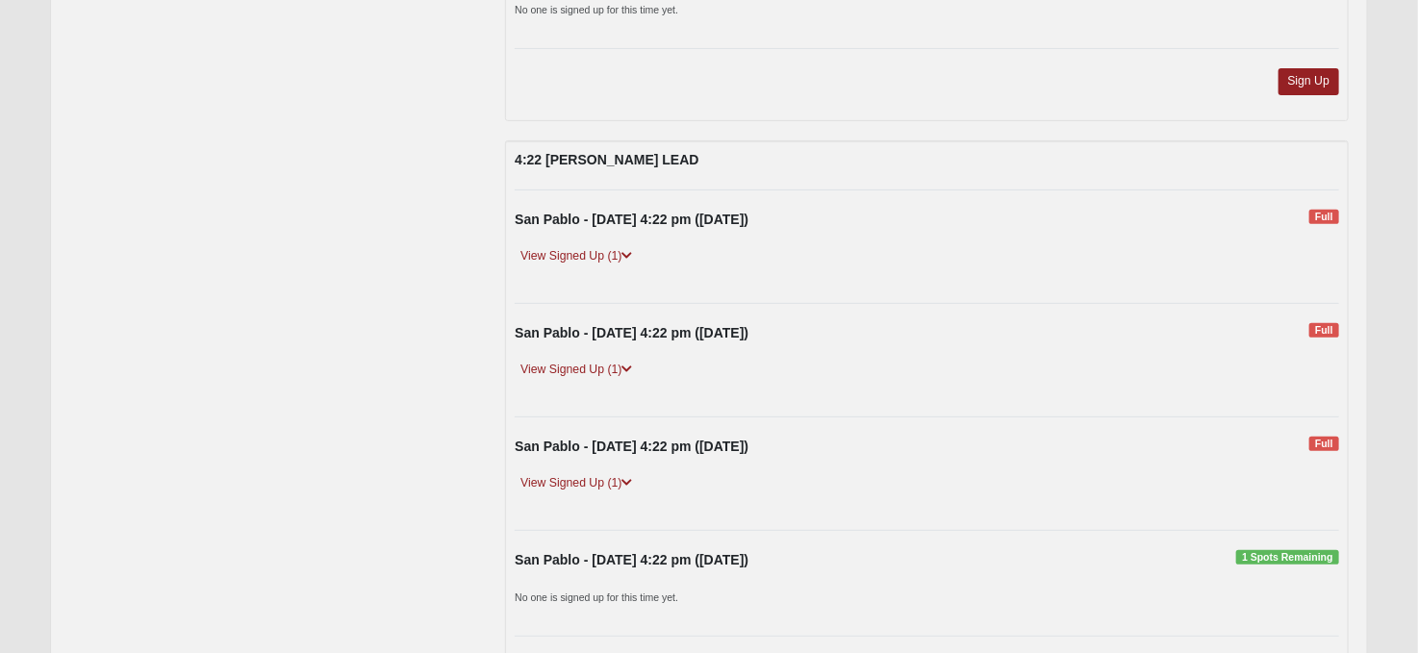
scroll to position [7026, 0]
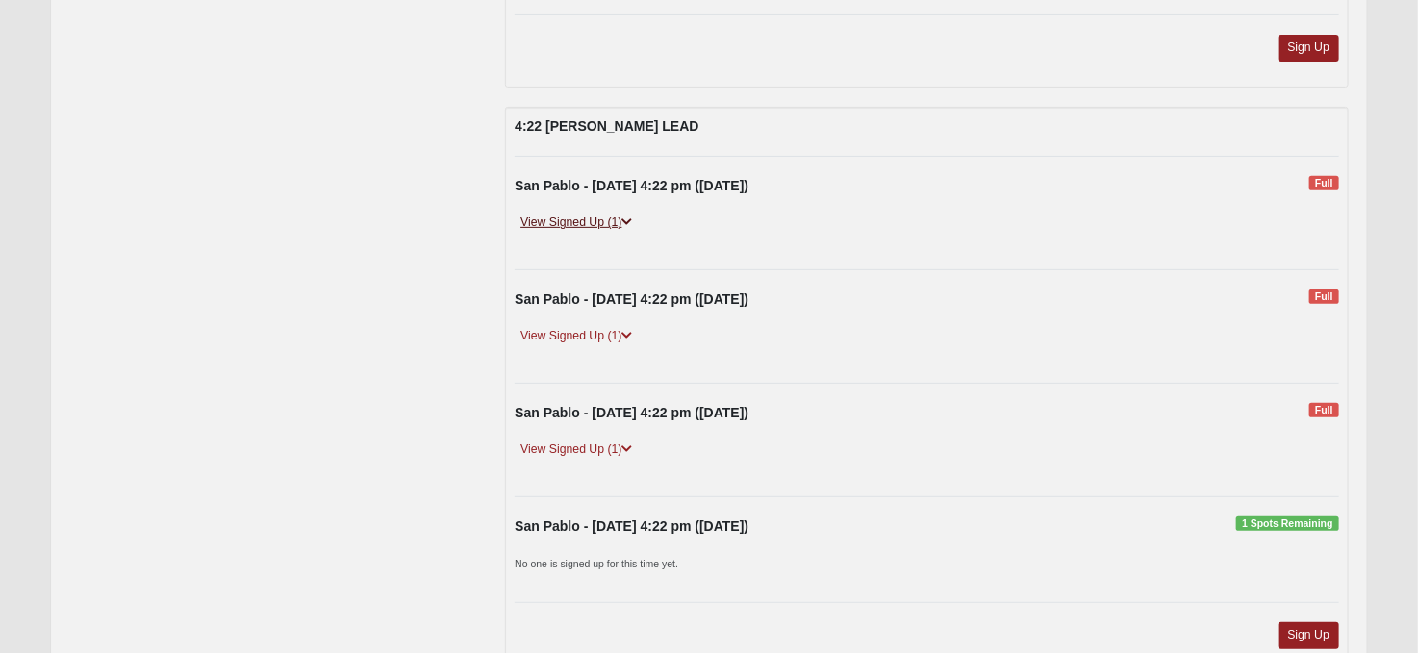
click at [629, 216] on icon at bounding box center [627, 222] width 11 height 12
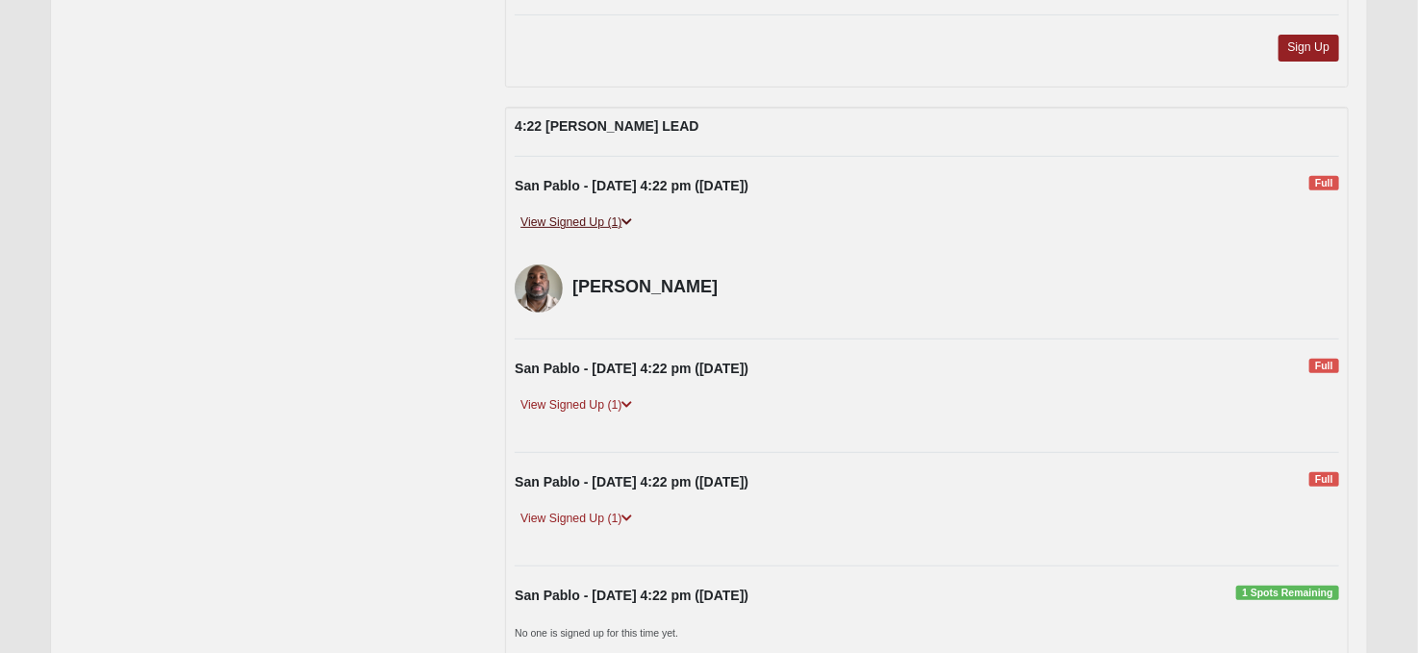
click at [629, 216] on icon at bounding box center [627, 222] width 11 height 12
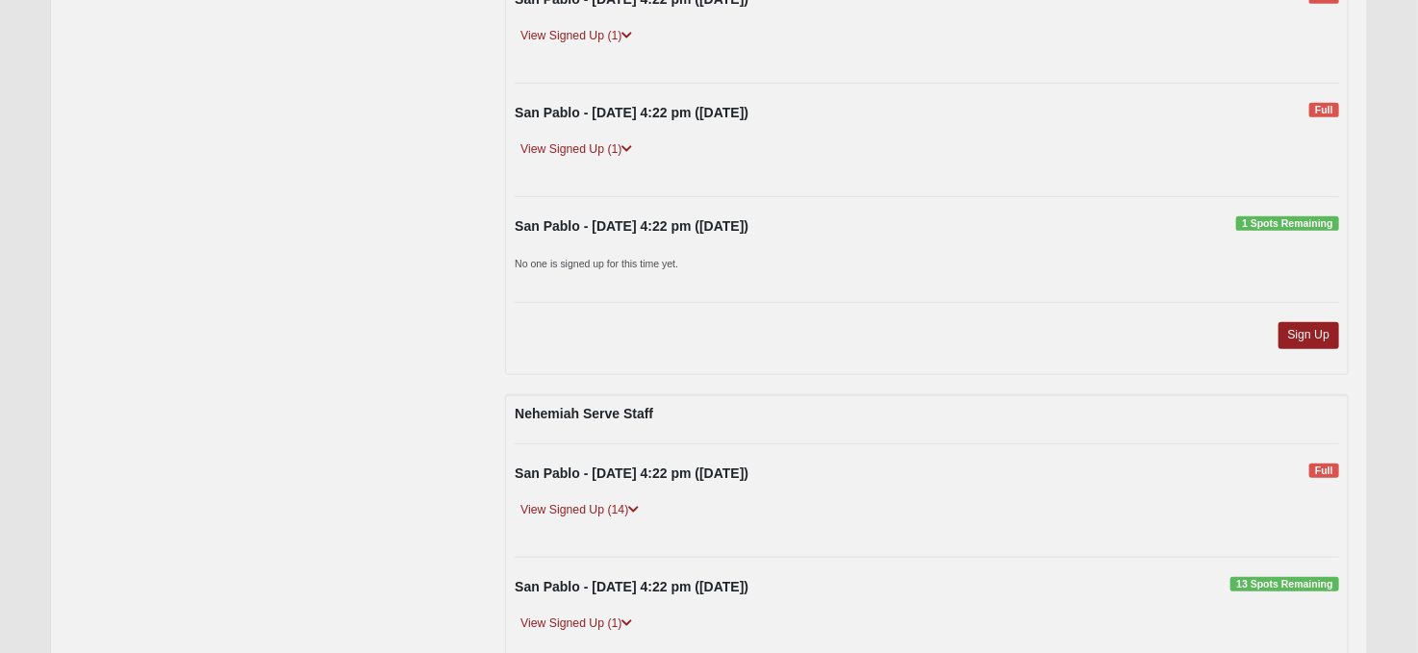
scroll to position [7507, 0]
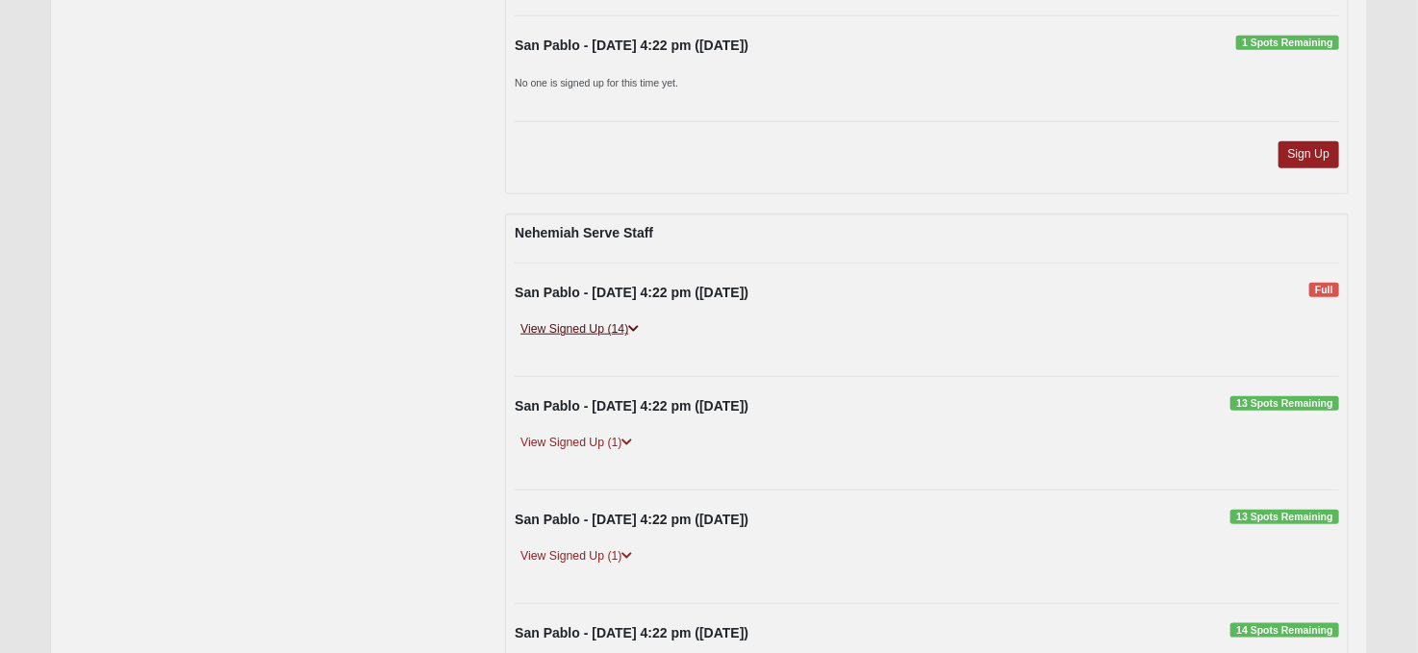
click at [644, 319] on link "View Signed Up (14)" at bounding box center [580, 329] width 130 height 20
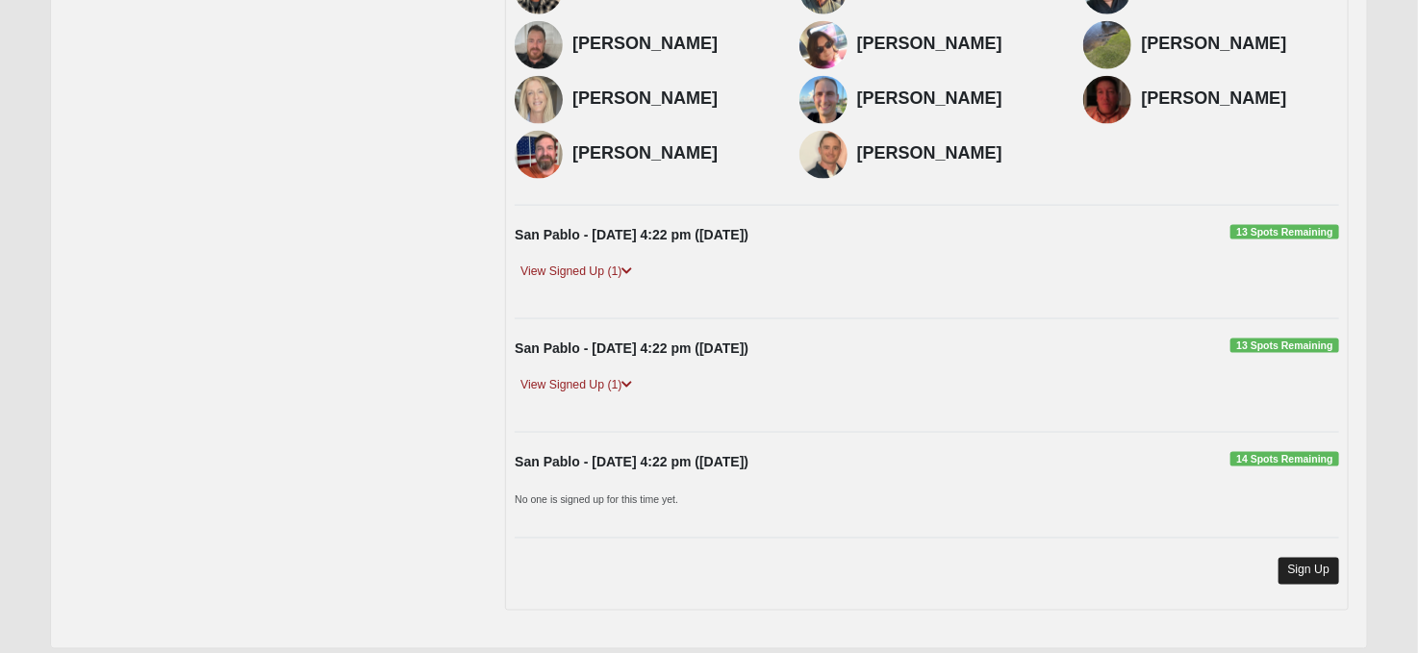
scroll to position [7988, 0]
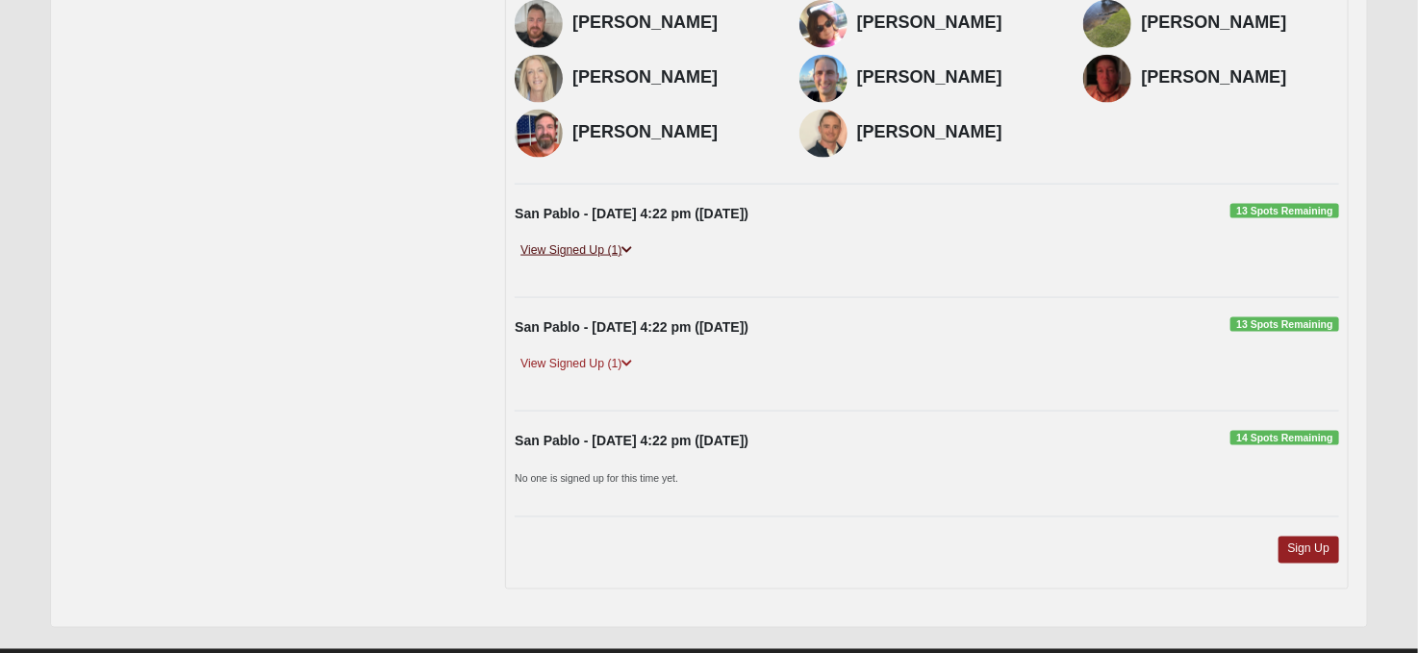
click at [627, 244] on icon at bounding box center [627, 250] width 11 height 12
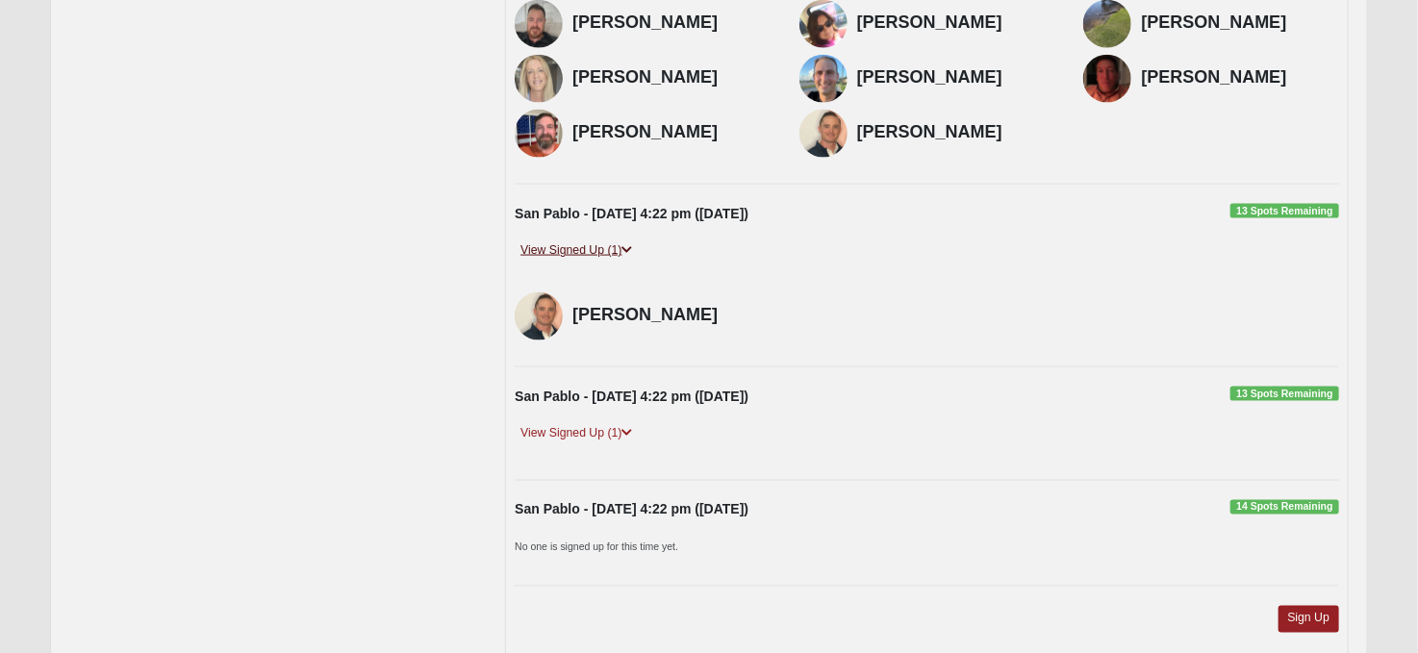
click at [627, 244] on icon at bounding box center [627, 250] width 11 height 12
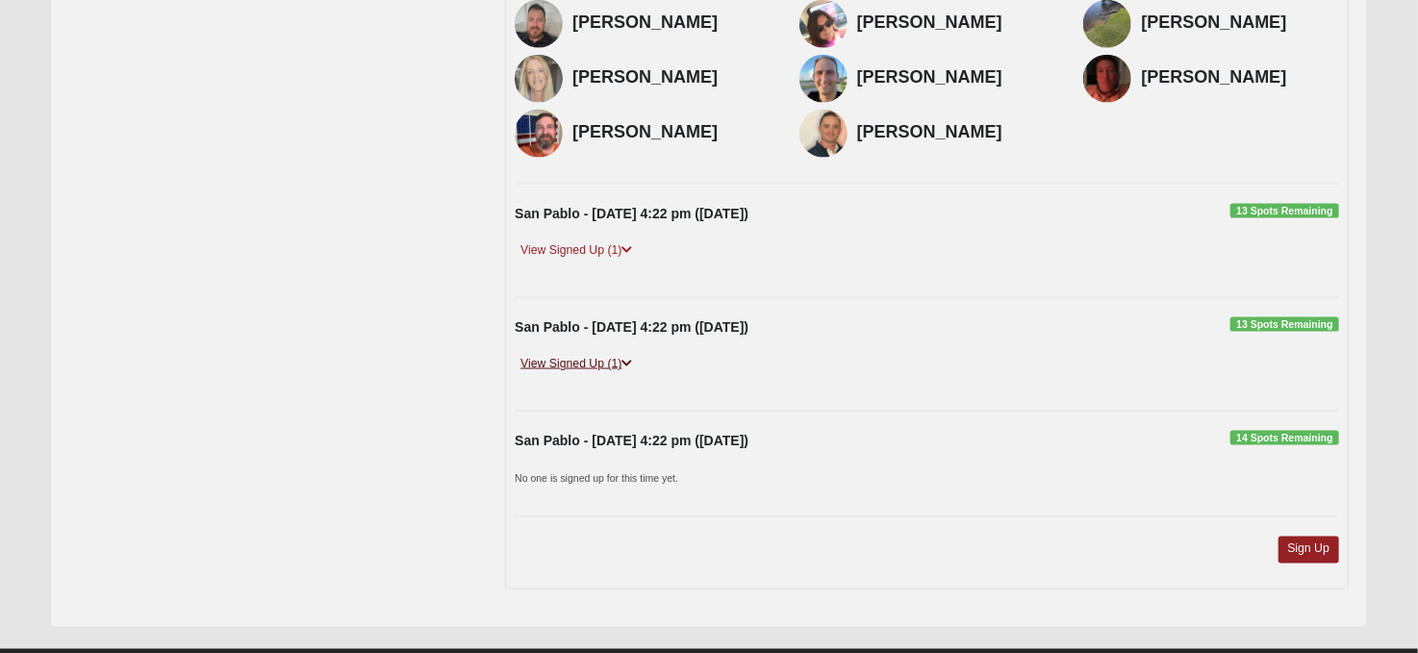
click at [630, 358] on icon at bounding box center [627, 364] width 11 height 12
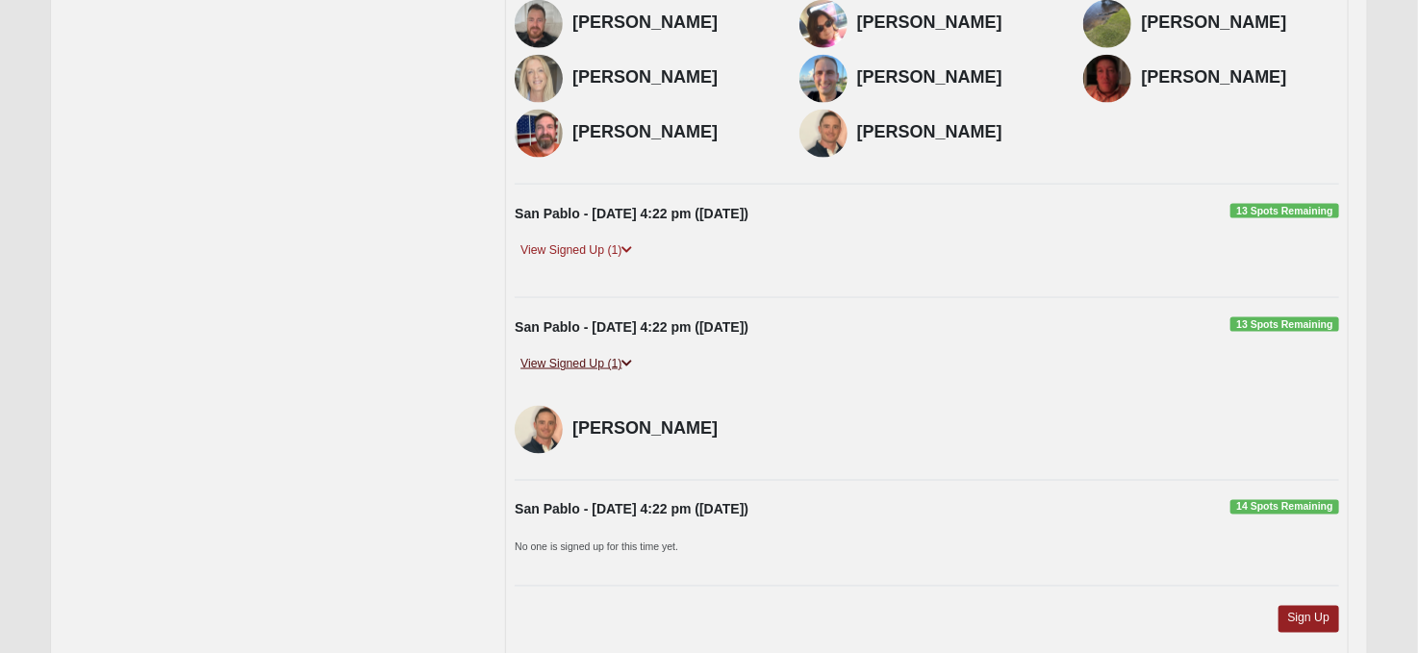
click at [630, 358] on icon at bounding box center [627, 364] width 11 height 12
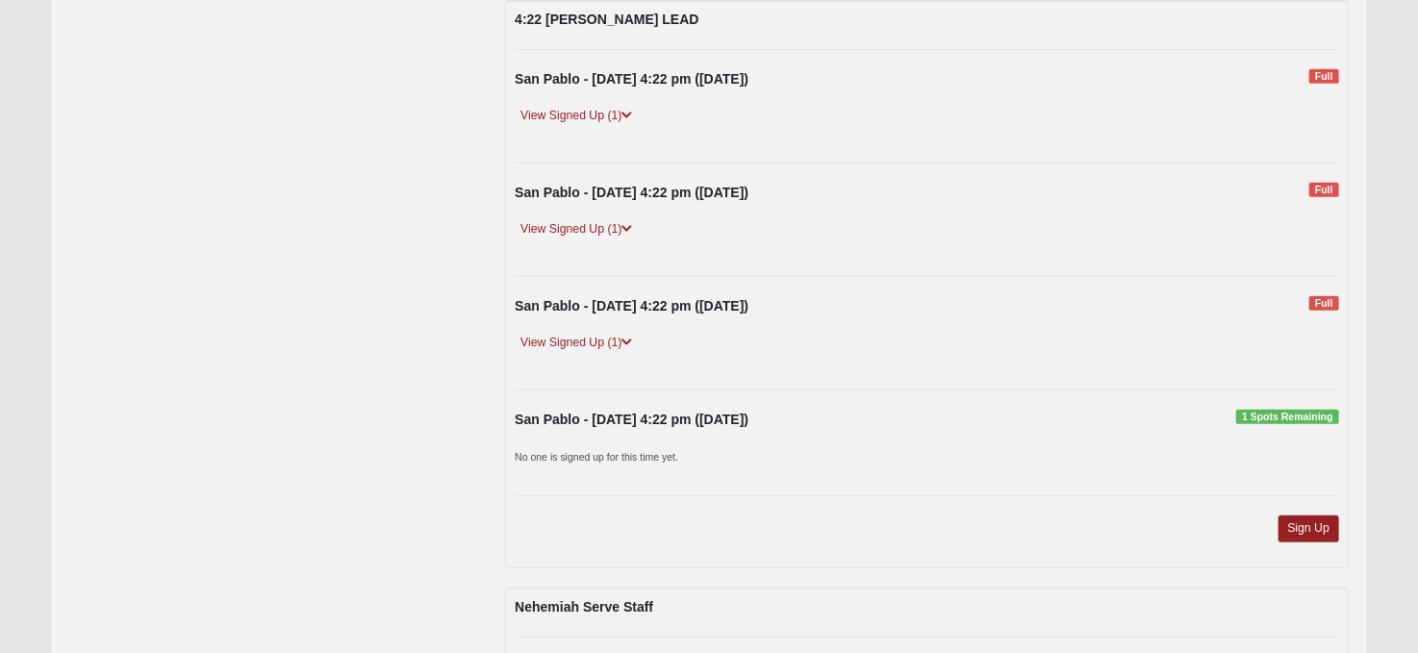
scroll to position [7122, 0]
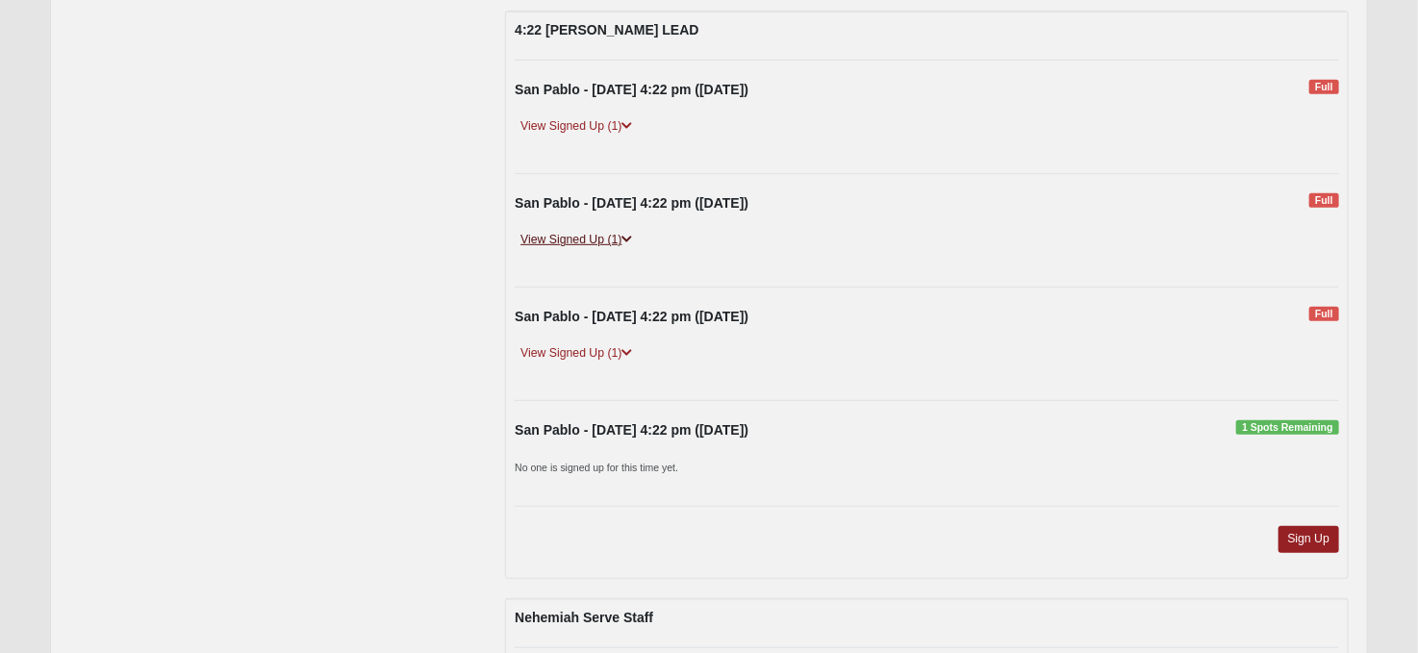
click at [623, 230] on link "View Signed Up (1)" at bounding box center [576, 240] width 123 height 20
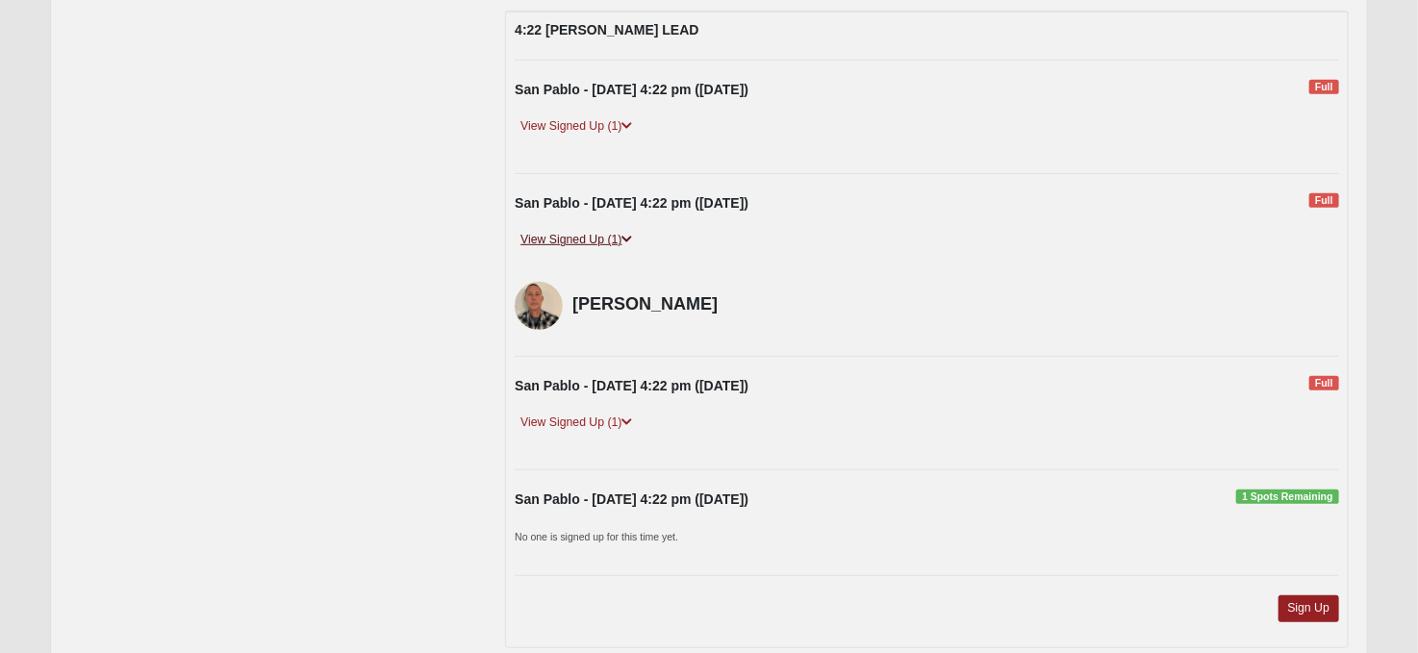
click at [623, 234] on icon at bounding box center [627, 240] width 11 height 12
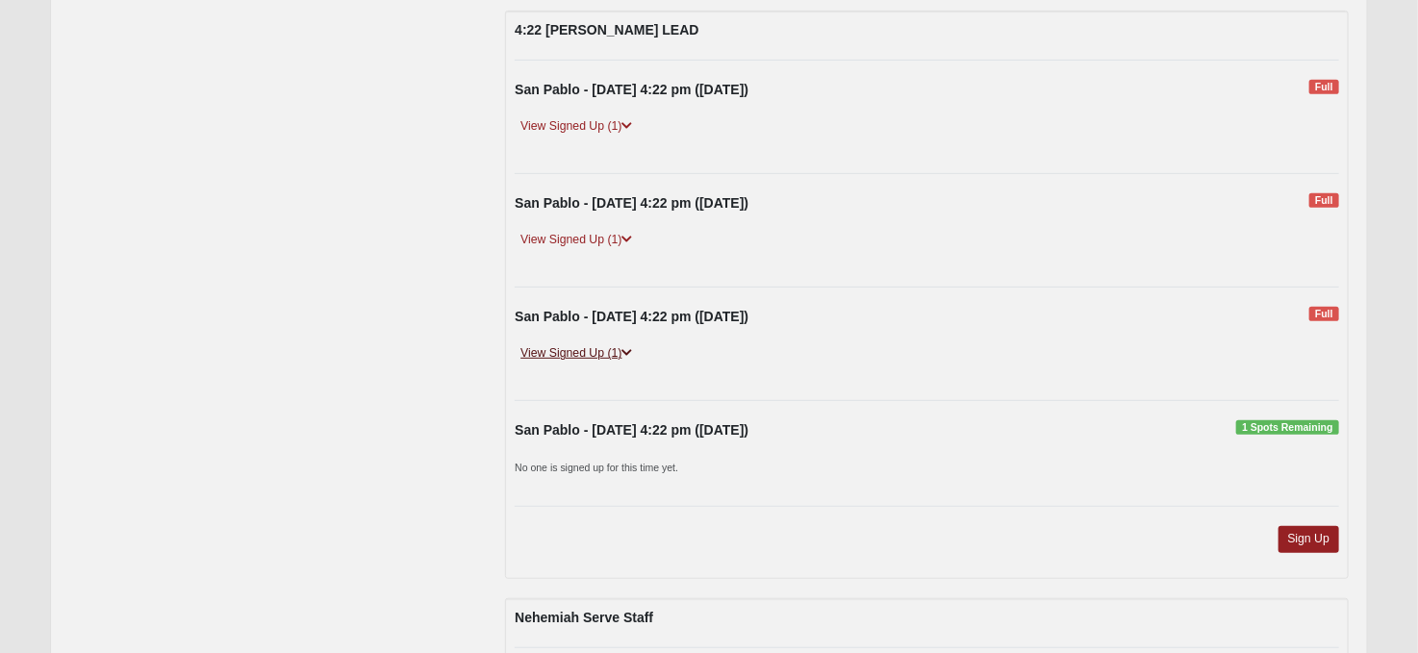
click at [629, 347] on icon at bounding box center [627, 353] width 11 height 12
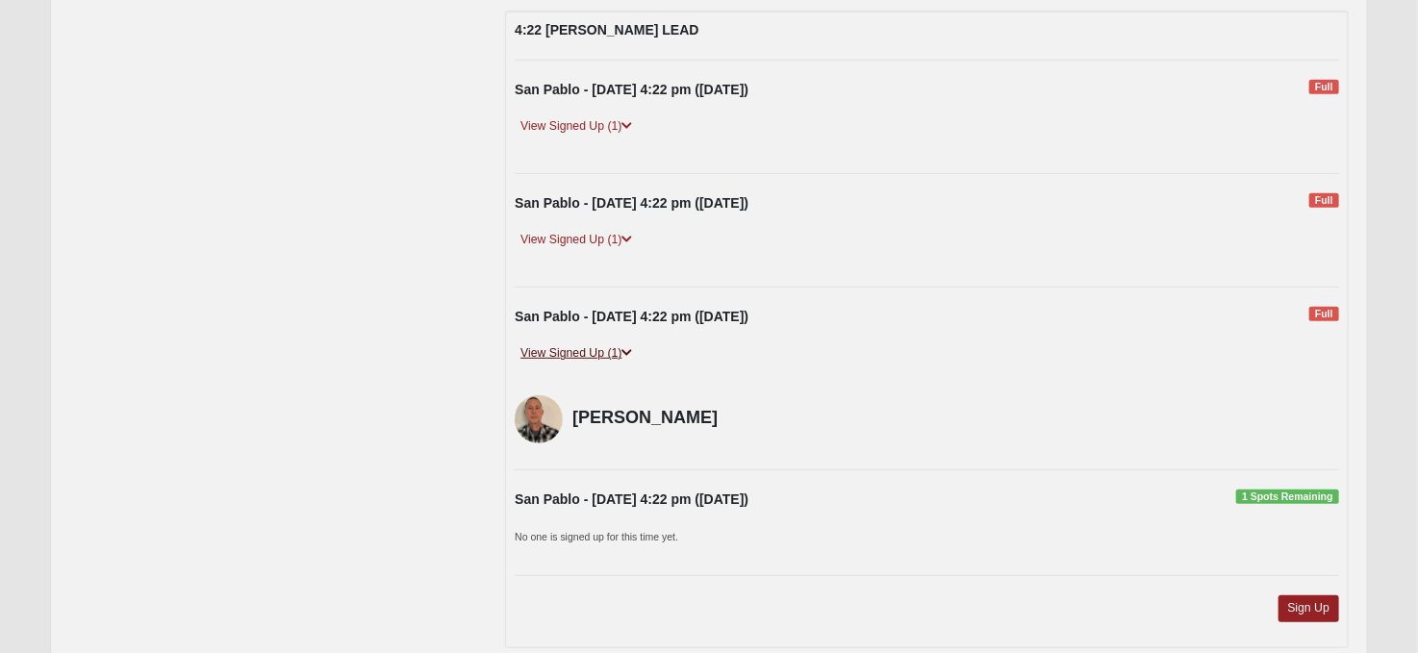
click at [629, 347] on icon at bounding box center [627, 353] width 11 height 12
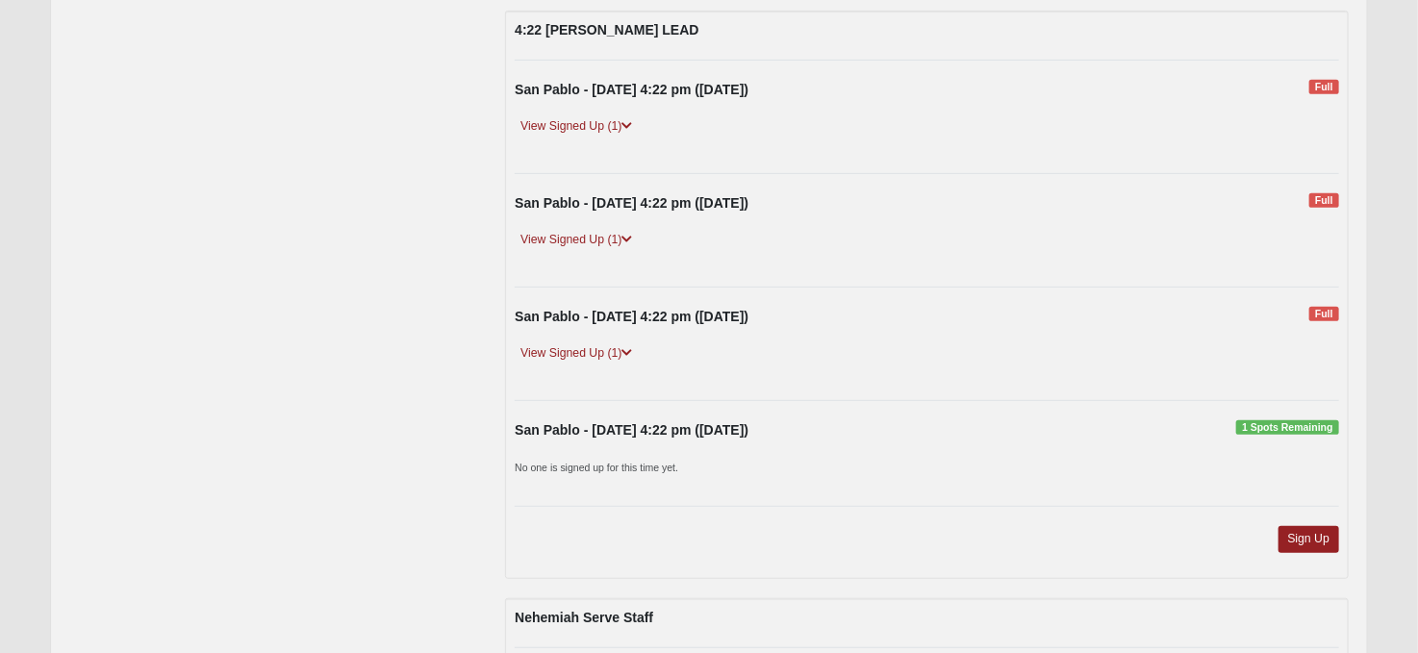
scroll to position [6930, 0]
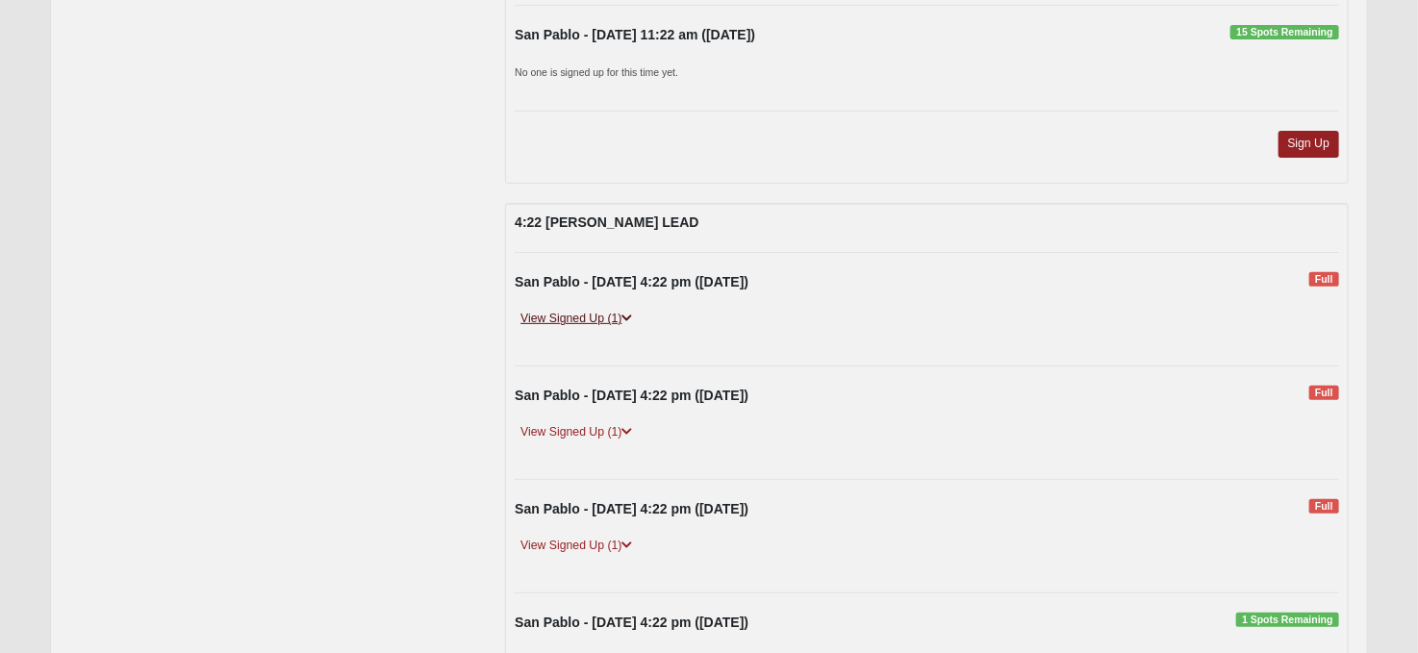
click at [623, 313] on icon at bounding box center [627, 319] width 11 height 12
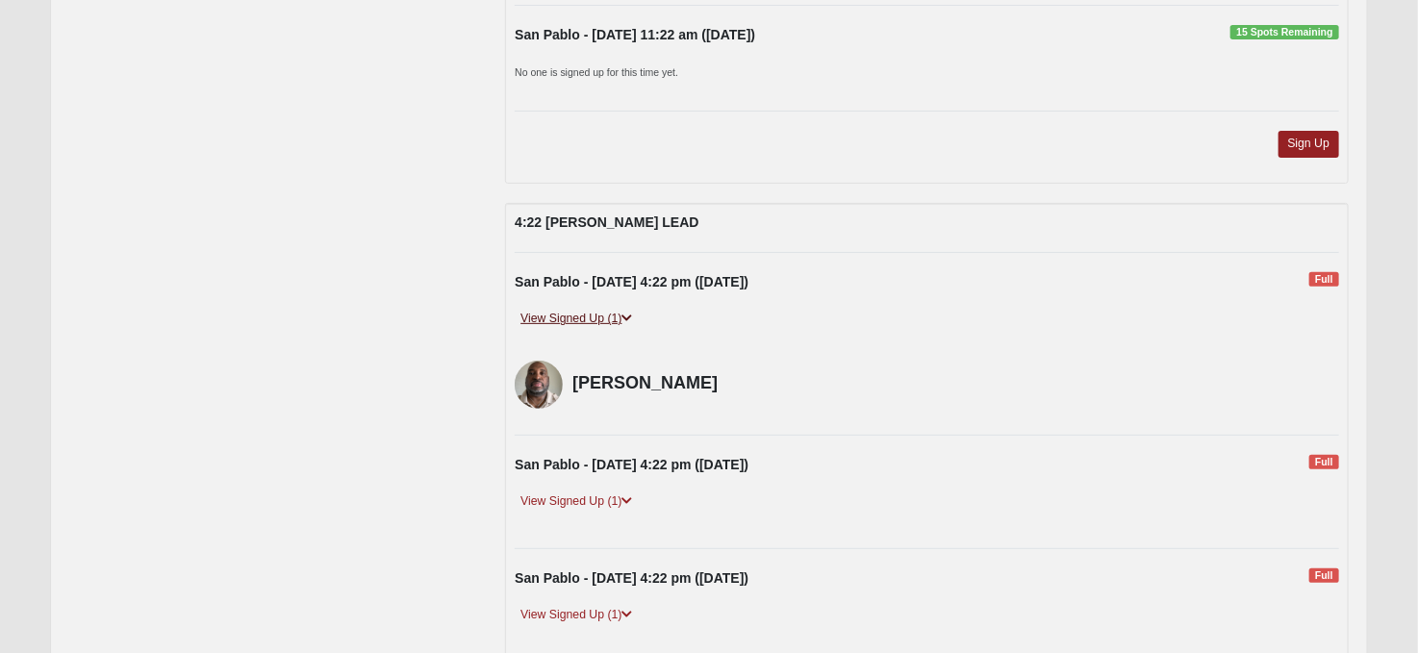
click at [623, 313] on icon at bounding box center [627, 319] width 11 height 12
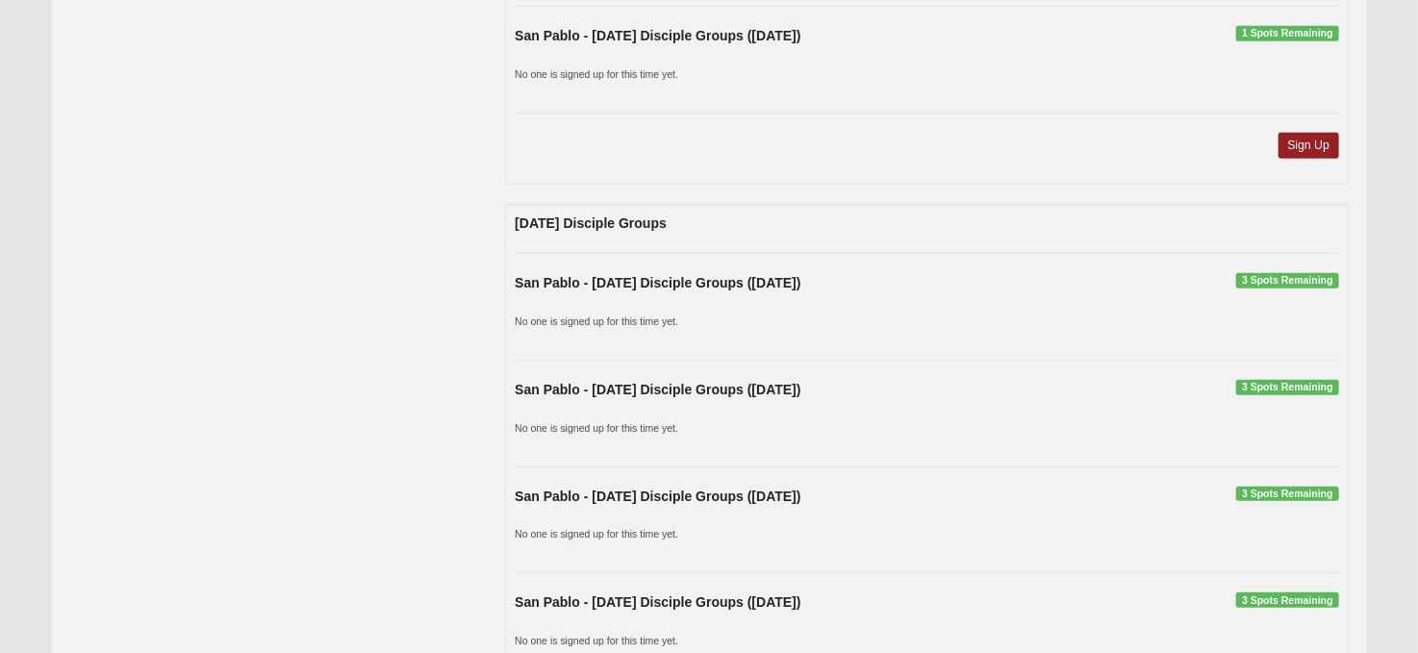
scroll to position [0, 0]
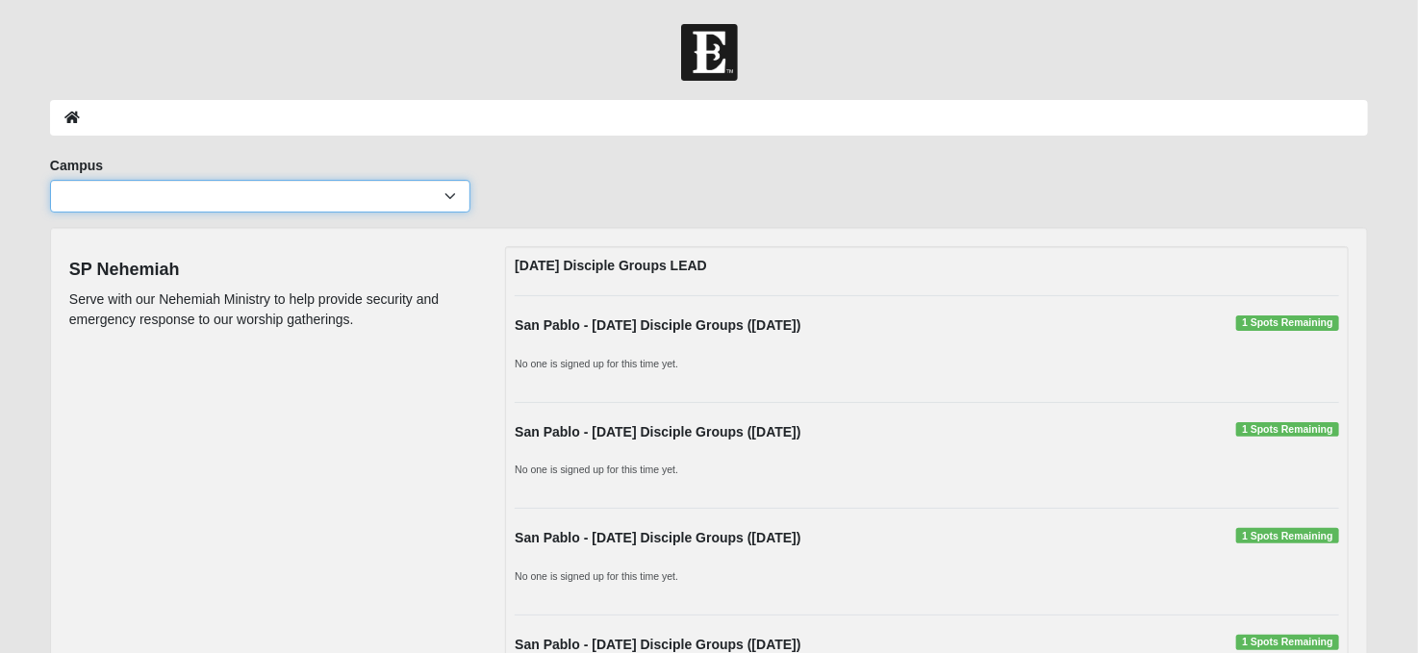
click at [334, 183] on select "Arlington Baymeadows Eleven22 Online [PERSON_NAME][GEOGRAPHIC_DATA] Jesup [GEOG…" at bounding box center [260, 196] width 420 height 33
click at [334, 187] on select "Arlington Baymeadows Eleven22 Online [PERSON_NAME][GEOGRAPHIC_DATA] Jesup [GEOG…" at bounding box center [260, 196] width 420 height 33
